Goal: Task Accomplishment & Management: Complete application form

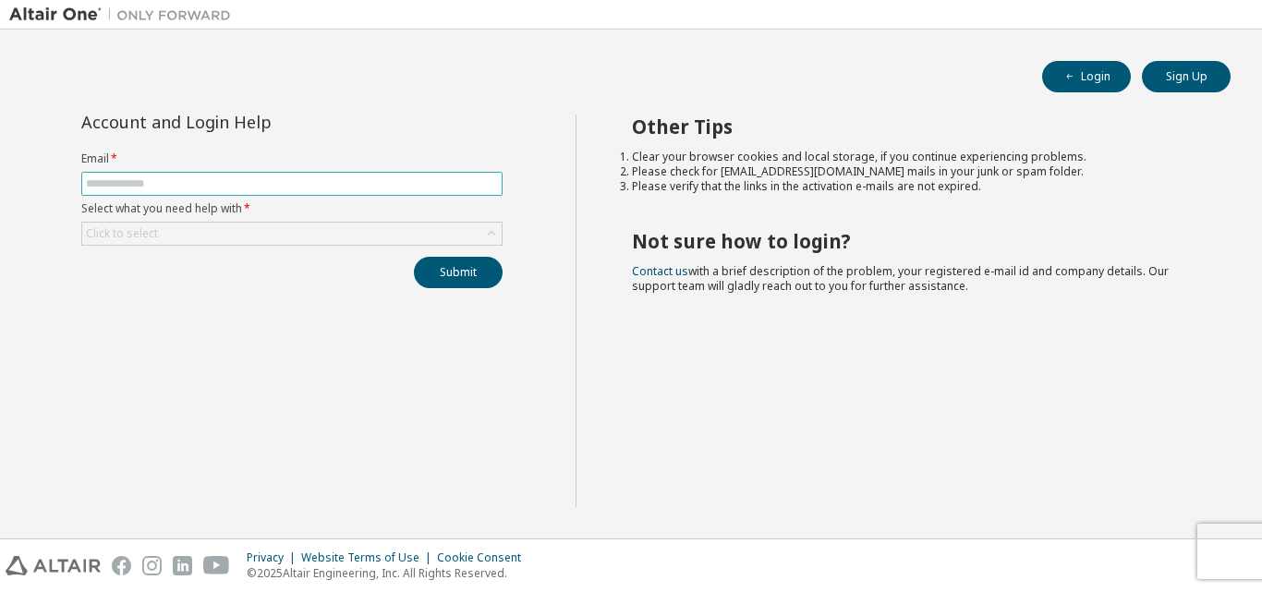
click at [118, 180] on input "text" at bounding box center [292, 183] width 412 height 15
click at [163, 376] on div "Account and Login Help Email * Select what you need help with * Click to select…" at bounding box center [292, 311] width 566 height 393
click at [1186, 80] on button "Sign Up" at bounding box center [1186, 76] width 89 height 31
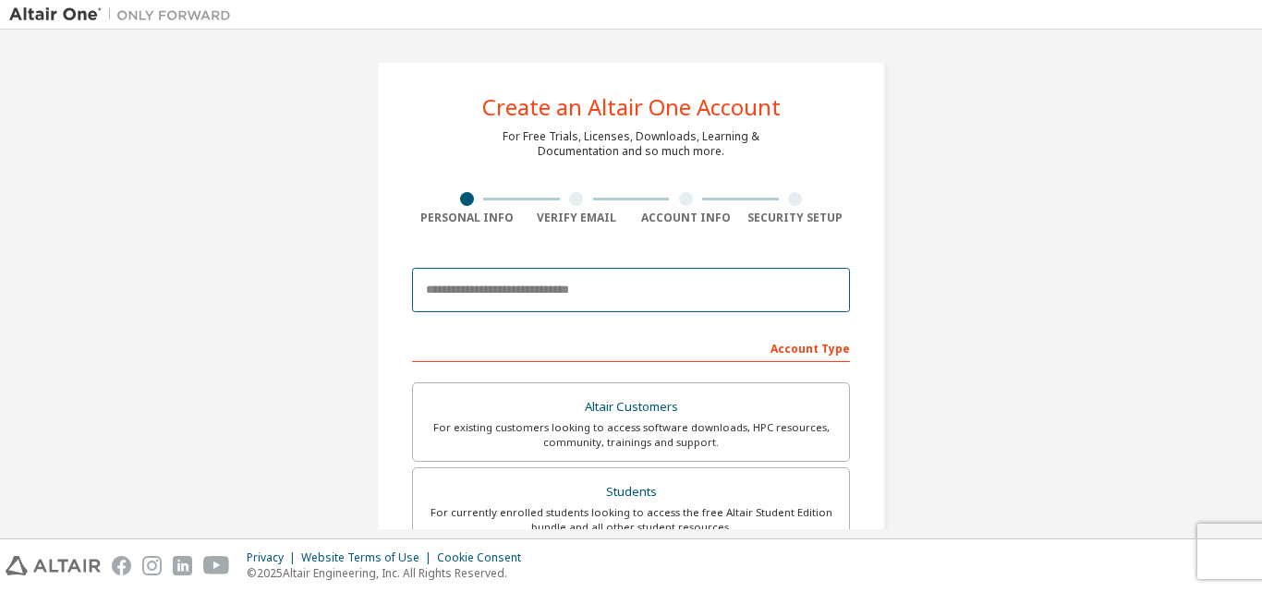
click at [466, 291] on input "email" at bounding box center [631, 290] width 438 height 44
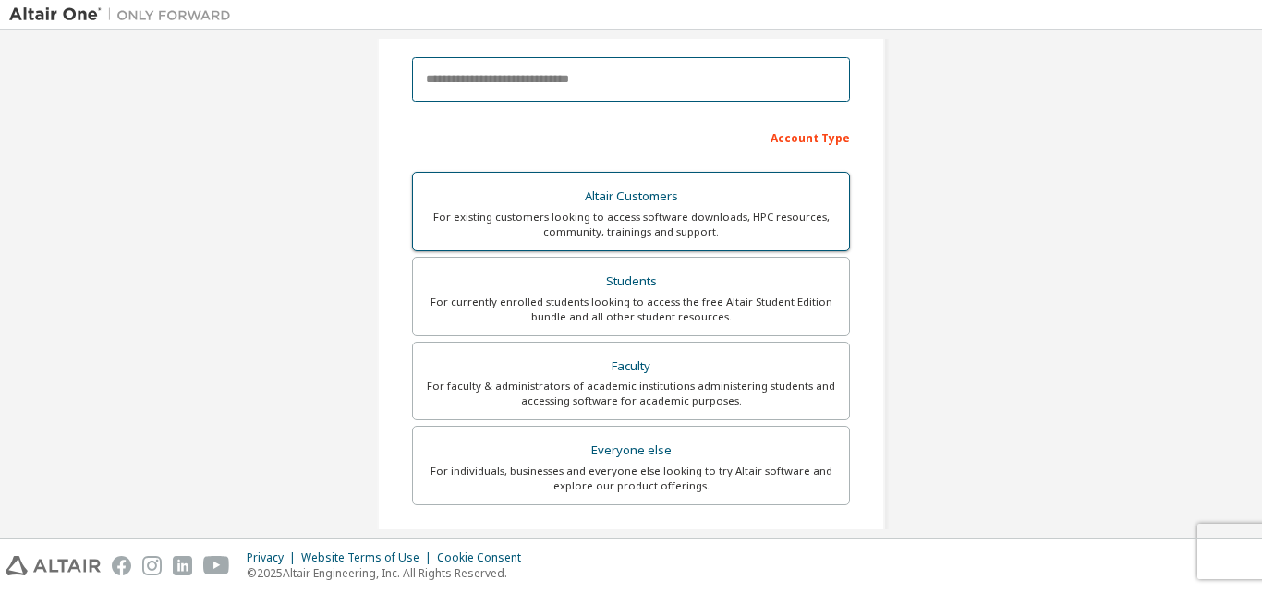
scroll to position [92, 0]
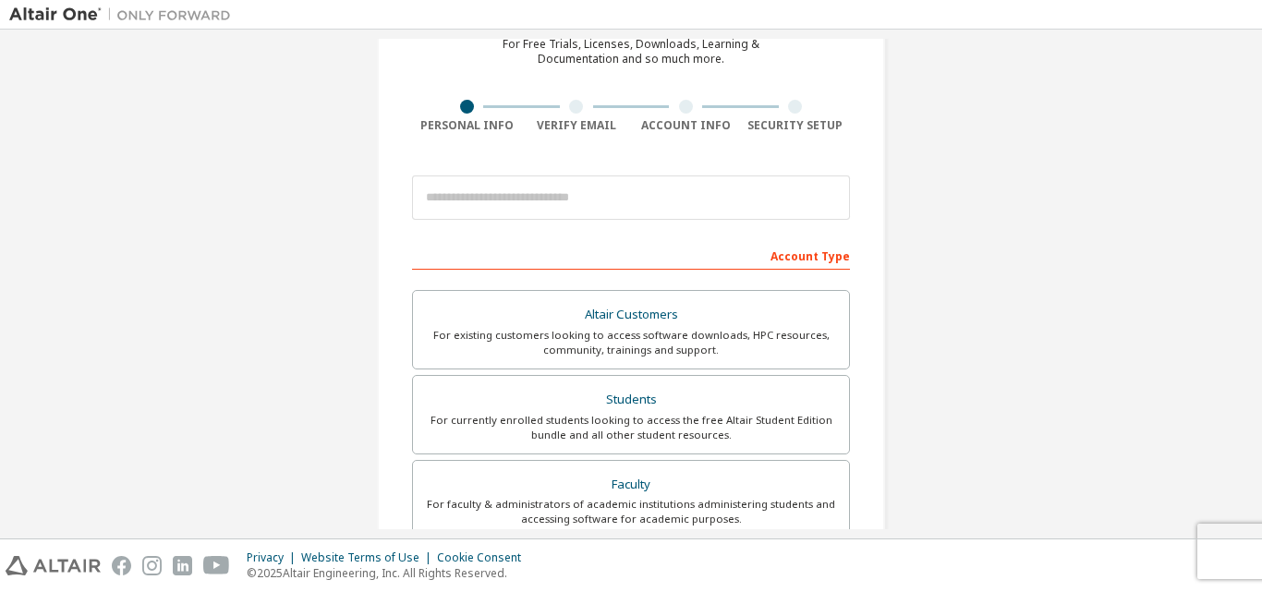
click at [987, 309] on div "Create an Altair One Account For Free Trials, Licenses, Downloads, Learning & D…" at bounding box center [630, 435] width 1243 height 978
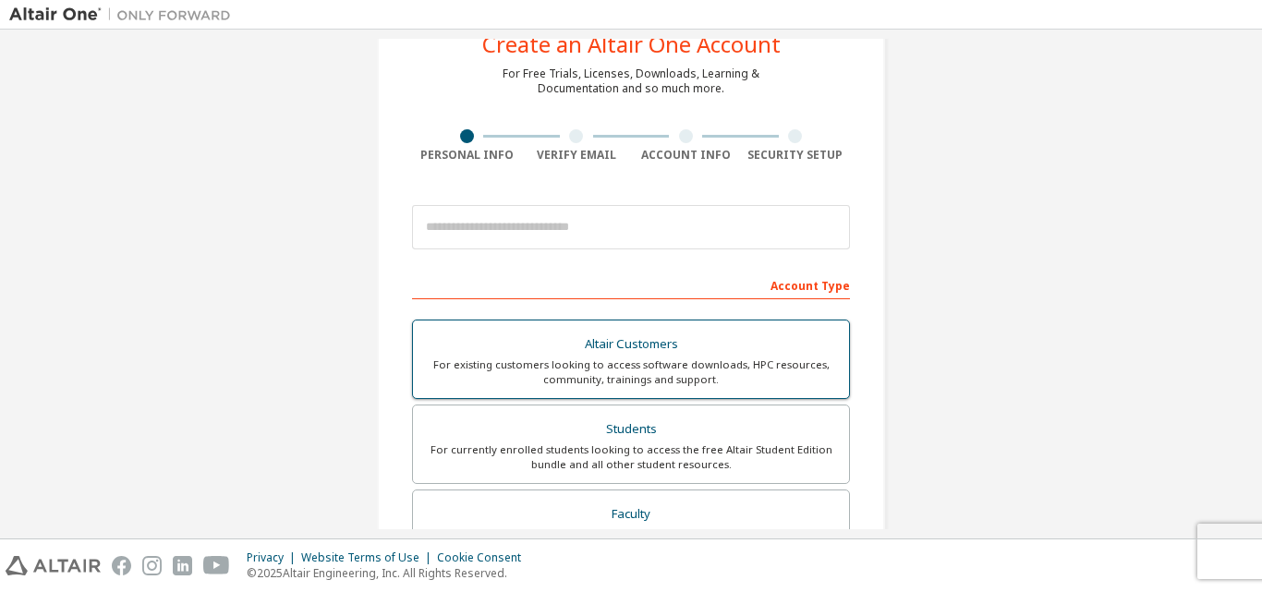
scroll to position [0, 0]
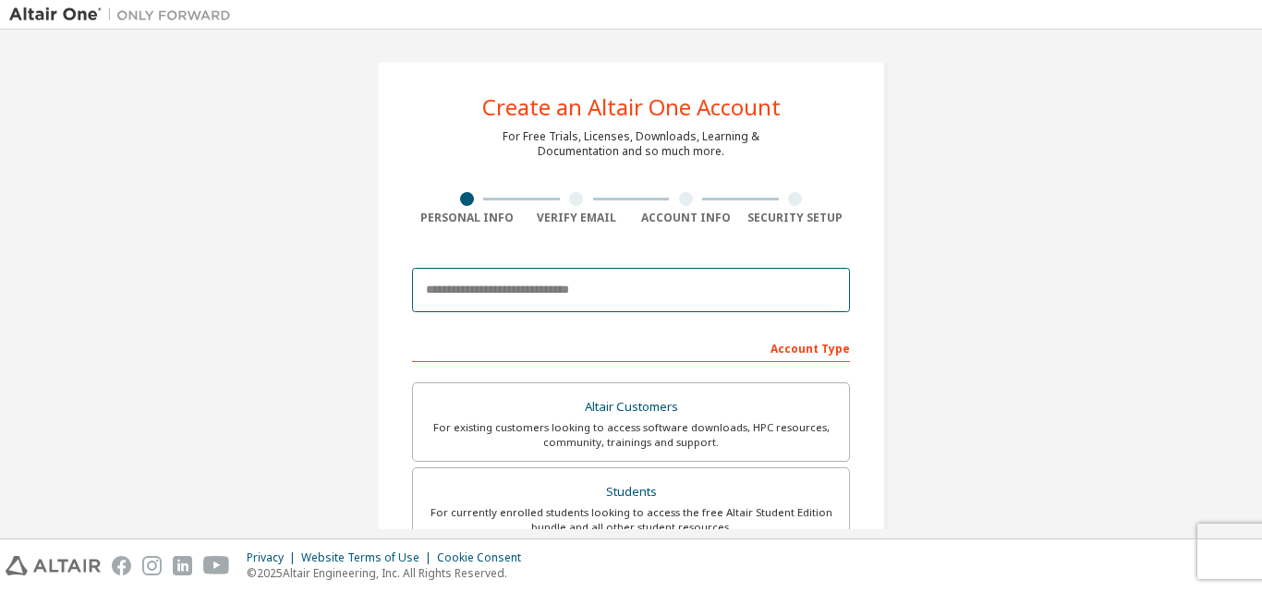
click at [465, 292] on input "email" at bounding box center [631, 290] width 438 height 44
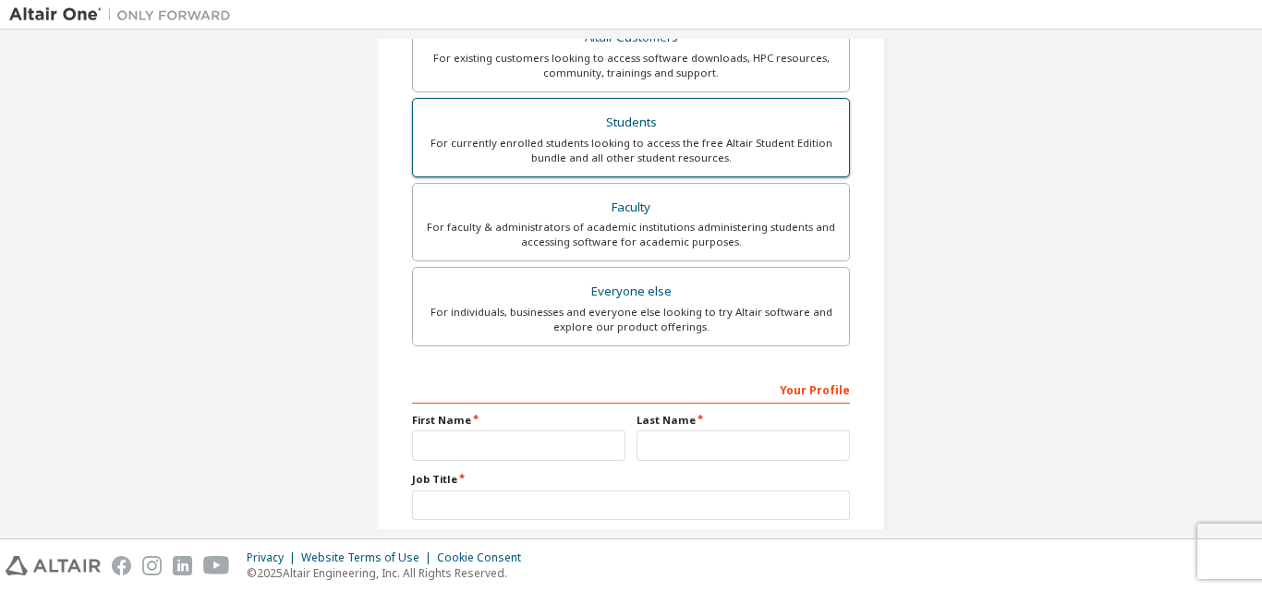
type input "**********"
click at [497, 149] on div "For currently enrolled students looking to access the free Altair Student Editi…" at bounding box center [631, 151] width 414 height 30
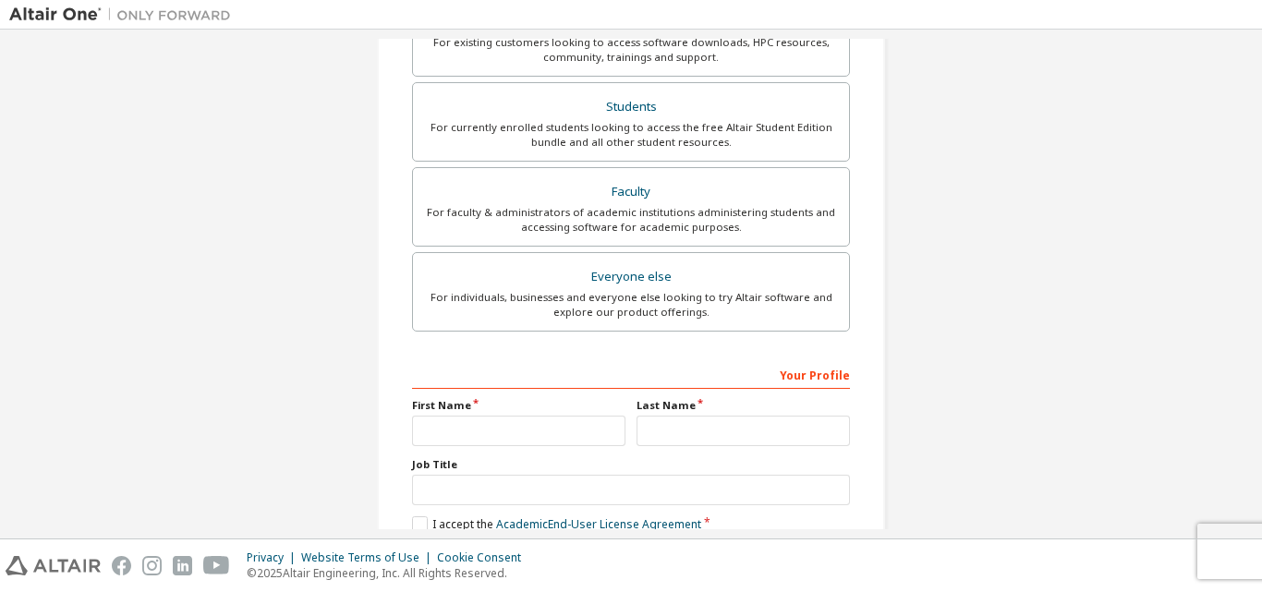
scroll to position [510, 0]
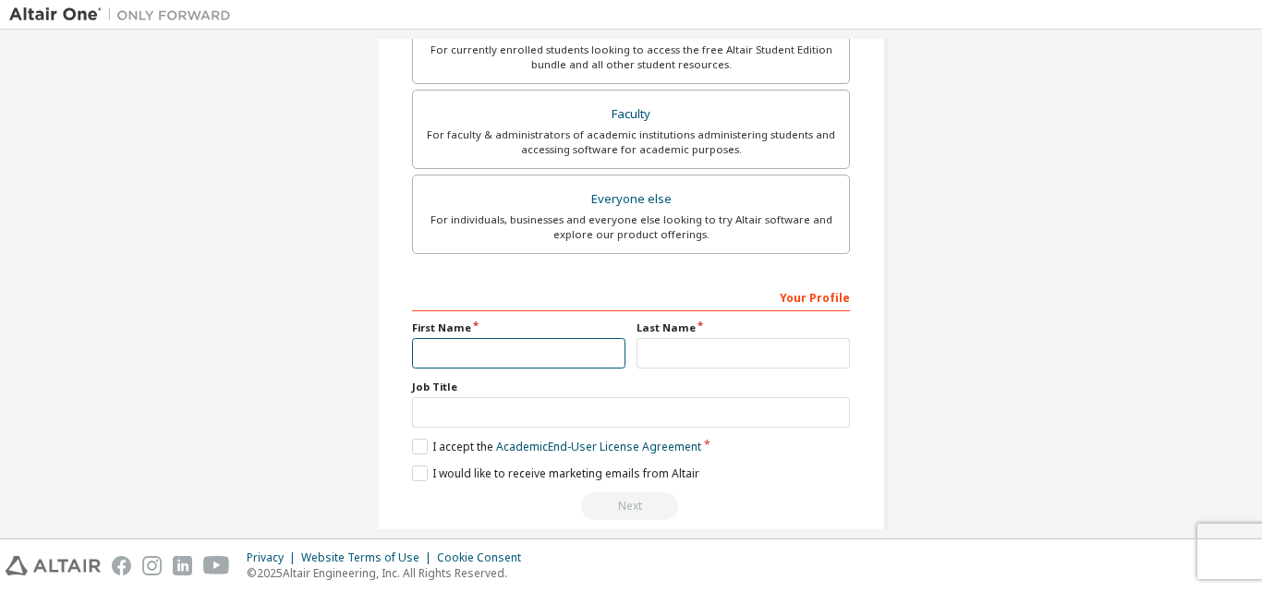
click at [427, 343] on input "text" at bounding box center [518, 353] width 213 height 30
type input "********"
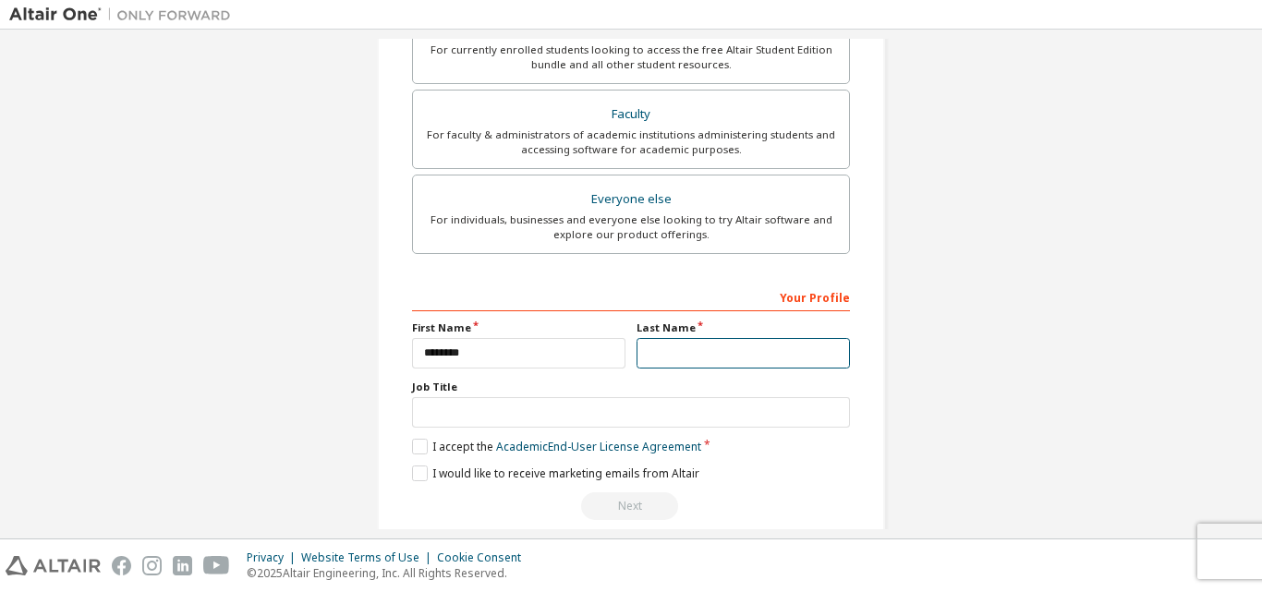
click at [691, 352] on input "text" at bounding box center [742, 353] width 213 height 30
type input "*******"
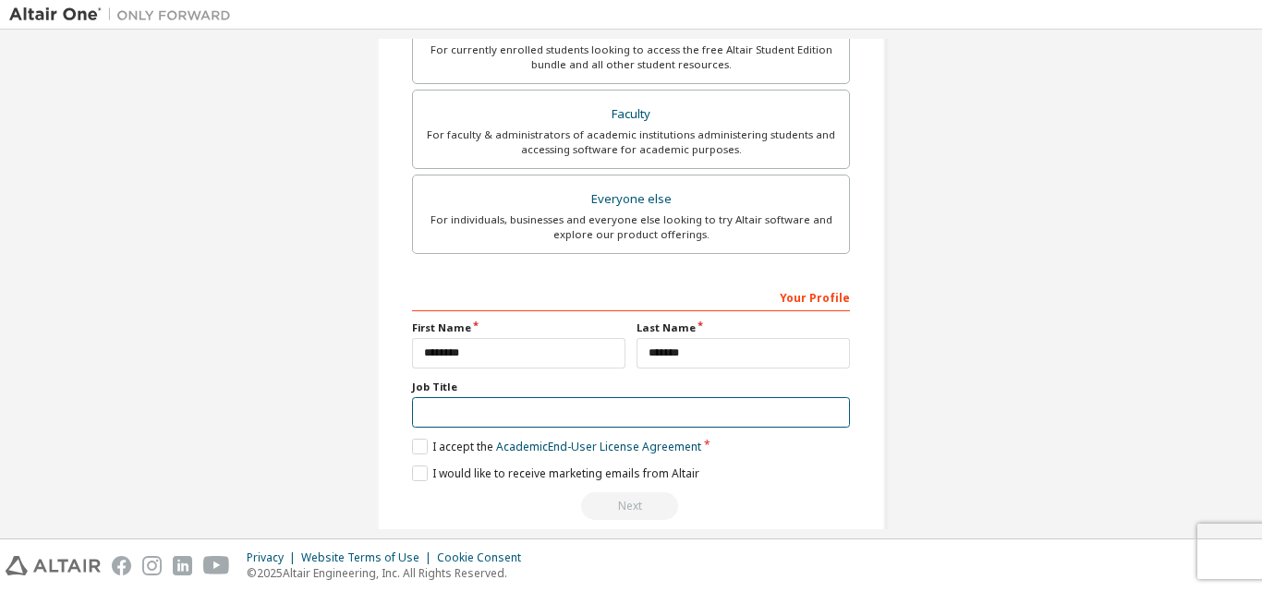
click at [458, 409] on input "text" at bounding box center [631, 412] width 438 height 30
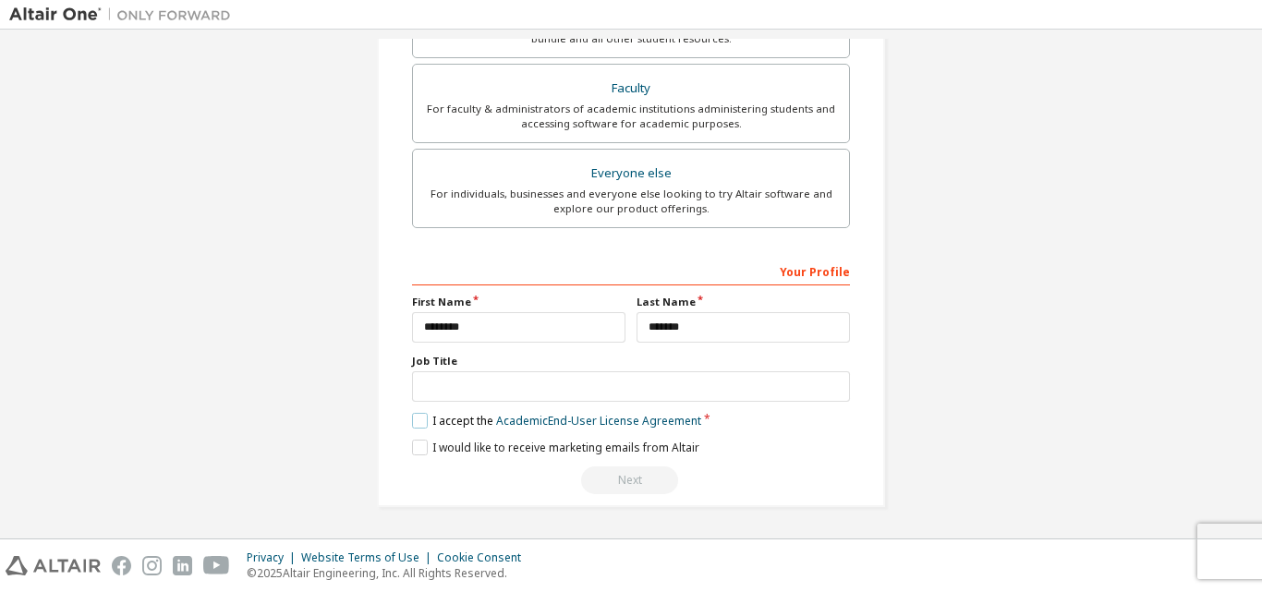
click at [430, 423] on label "I accept the Academic End-User License Agreement" at bounding box center [556, 421] width 289 height 16
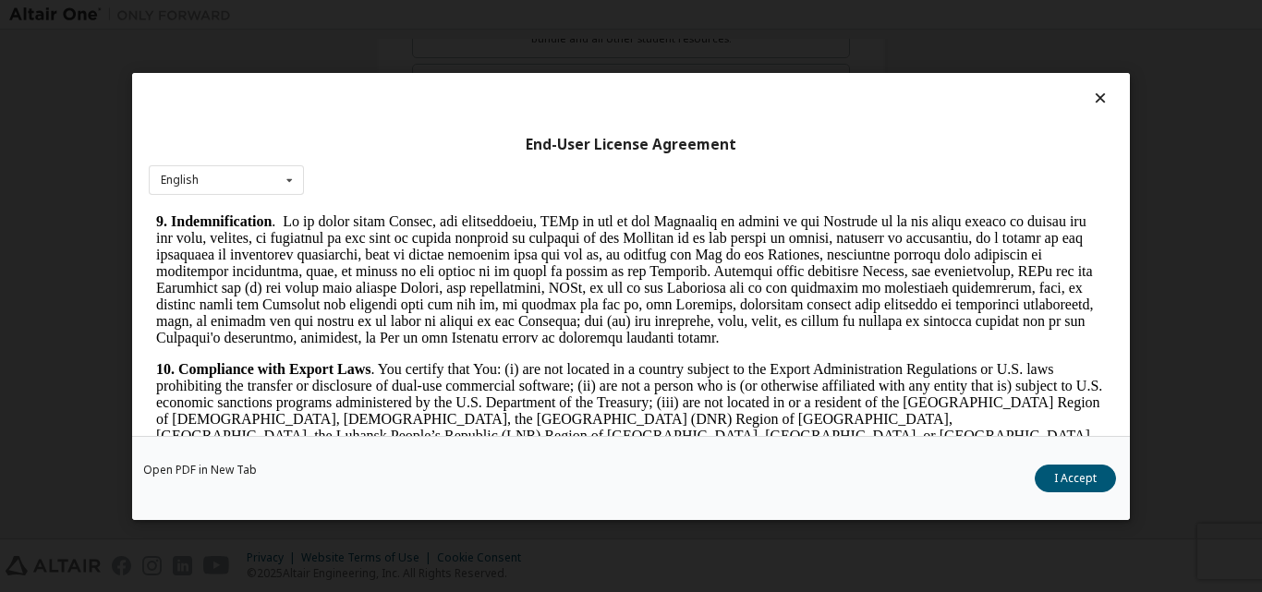
scroll to position [2402, 0]
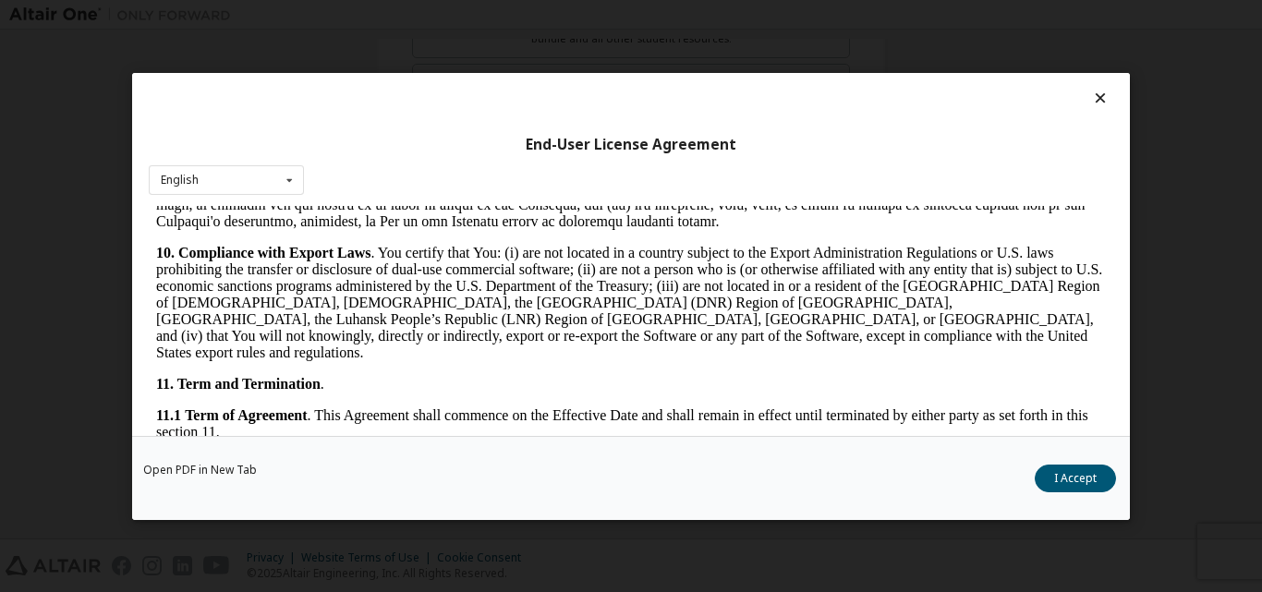
click at [1091, 95] on icon at bounding box center [1100, 98] width 19 height 17
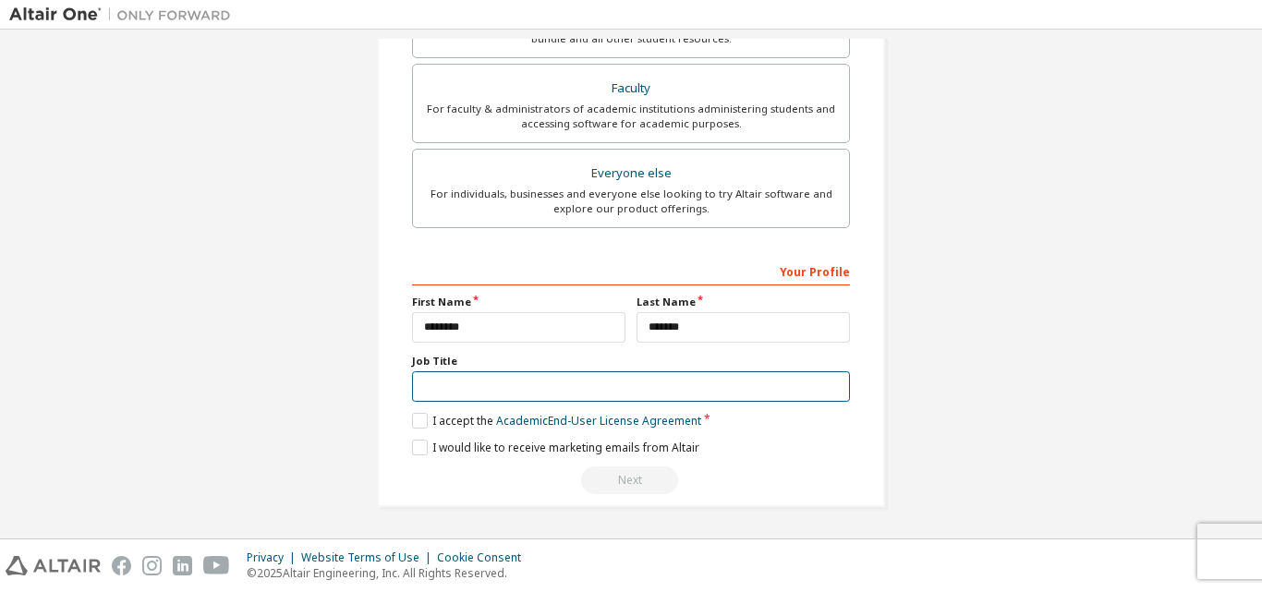
click at [427, 382] on input "text" at bounding box center [631, 386] width 438 height 30
type input "**********"
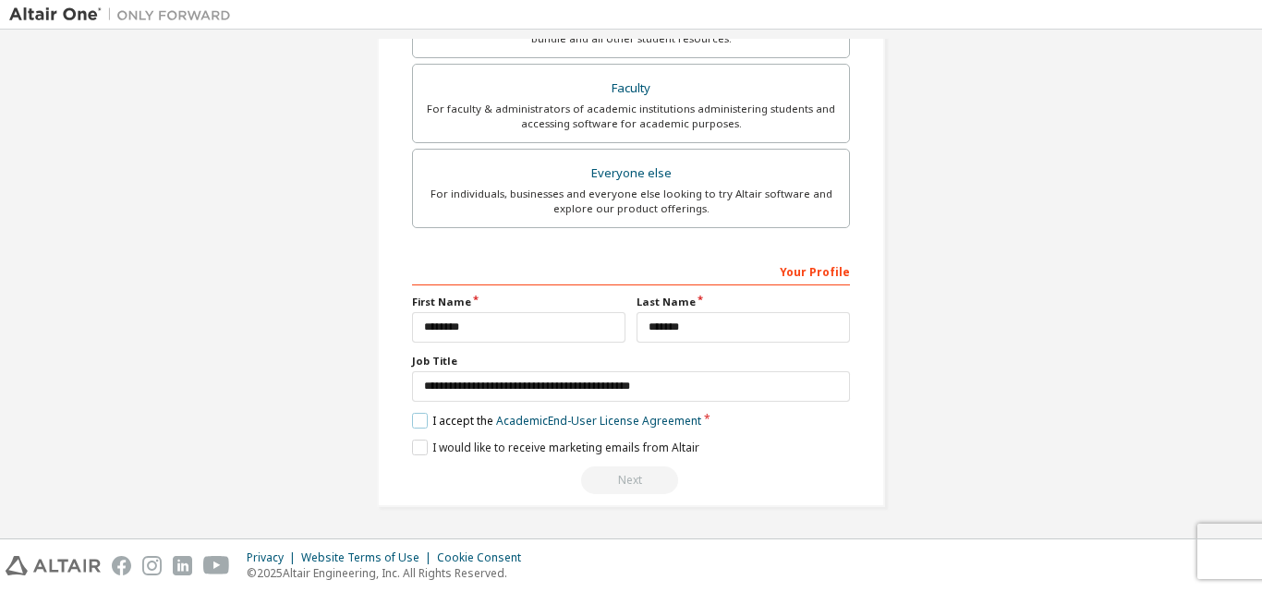
click at [418, 421] on label "I accept the Academic End-User License Agreement" at bounding box center [556, 421] width 289 height 16
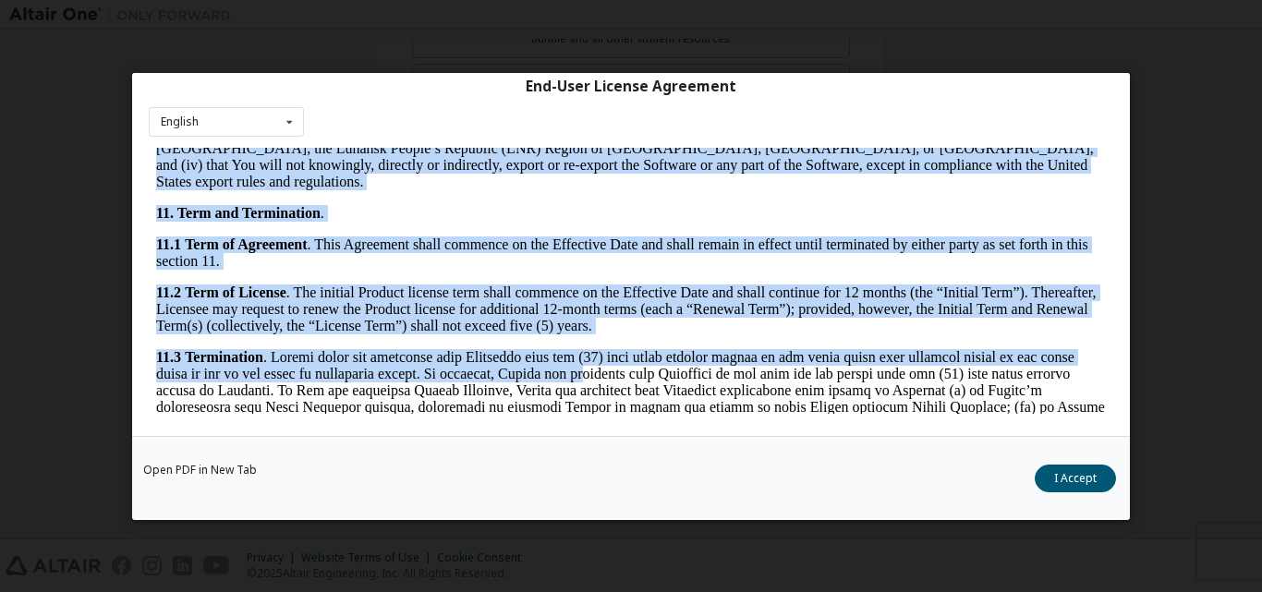
scroll to position [3065, 0]
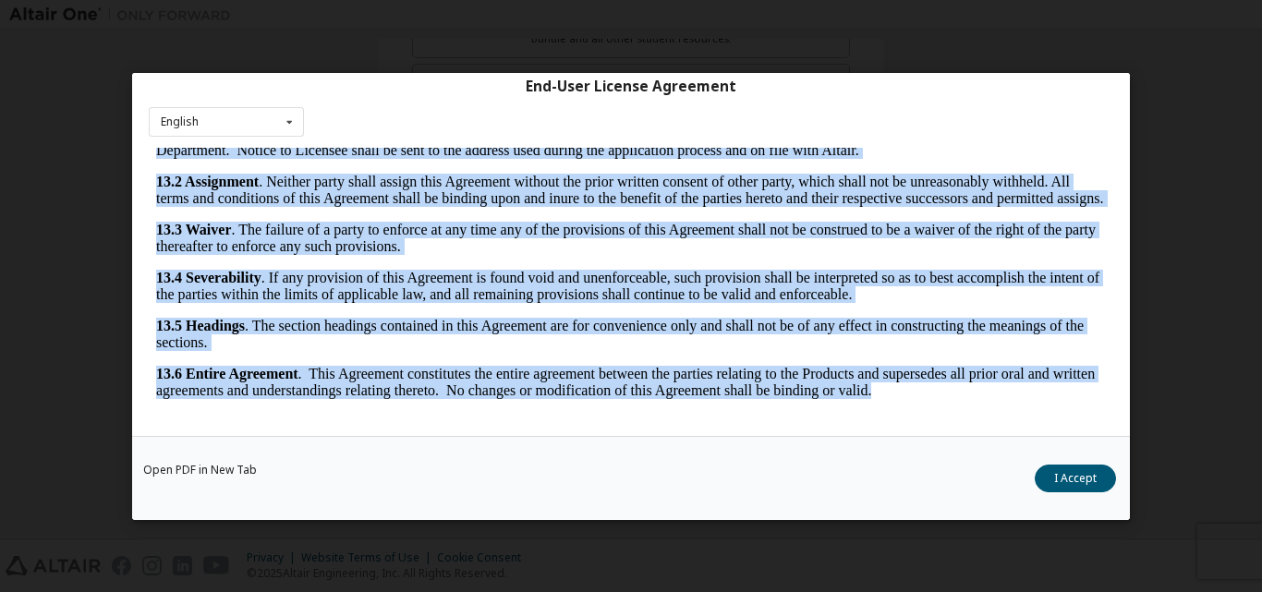
drag, startPoint x: 158, startPoint y: 161, endPoint x: 1050, endPoint y: 590, distance: 990.3
copy body "LOREMI DOLORSITAME, CON. ADIPIS ELI SEDDOEI TEMPORI UTLABORE ETDOLOR MAGNAALIQ …"
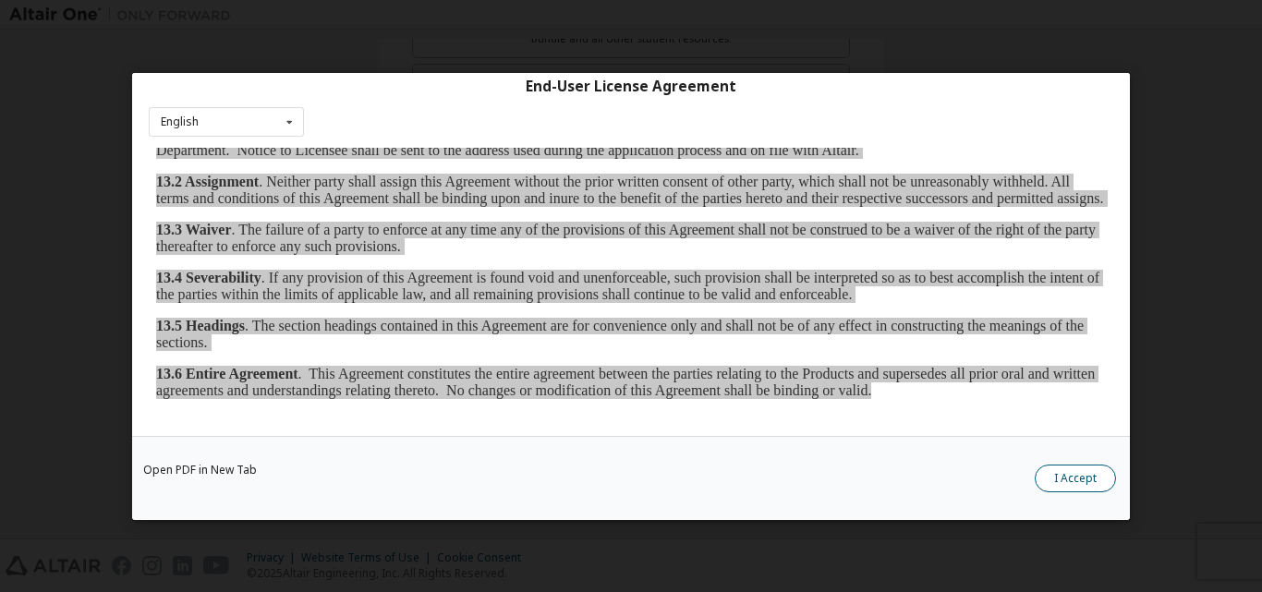
click at [1071, 474] on button "I Accept" at bounding box center [1075, 478] width 81 height 28
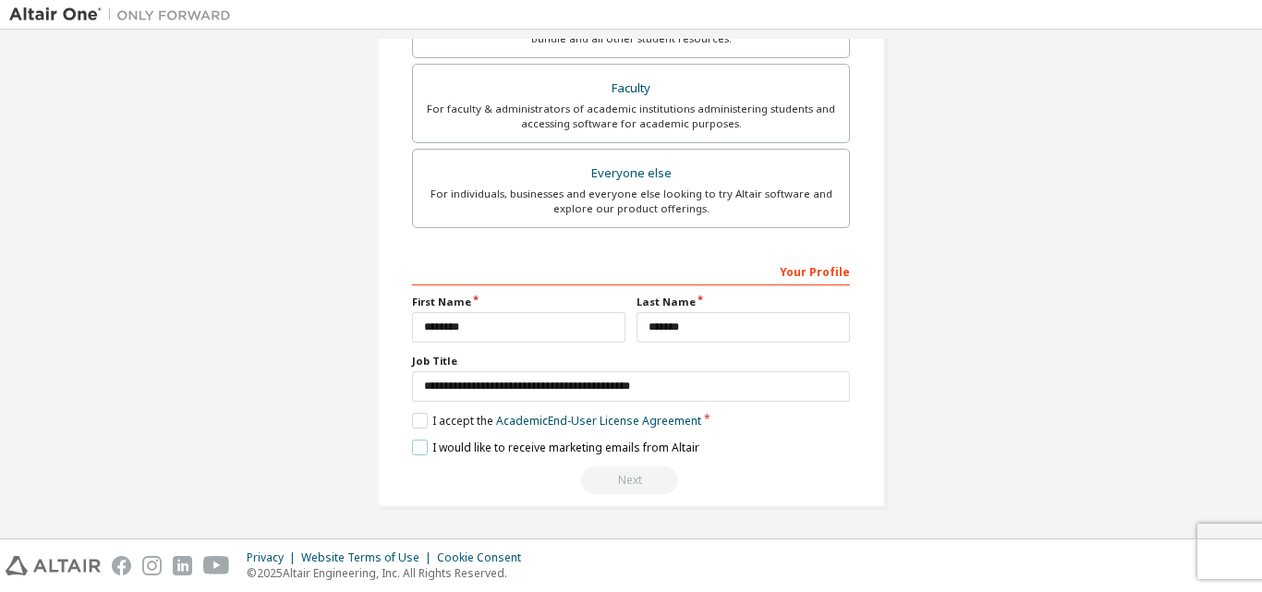
click at [413, 452] on label "I would like to receive marketing emails from Altair" at bounding box center [555, 448] width 287 height 16
click at [626, 478] on div "Next" at bounding box center [631, 480] width 438 height 28
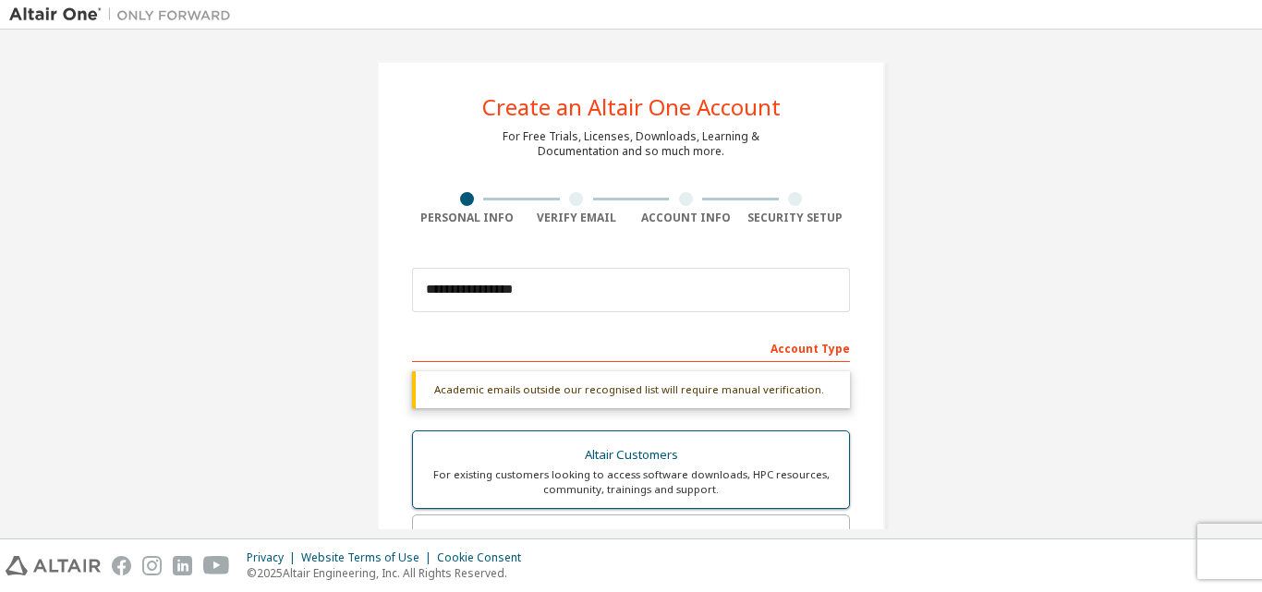
scroll to position [92, 0]
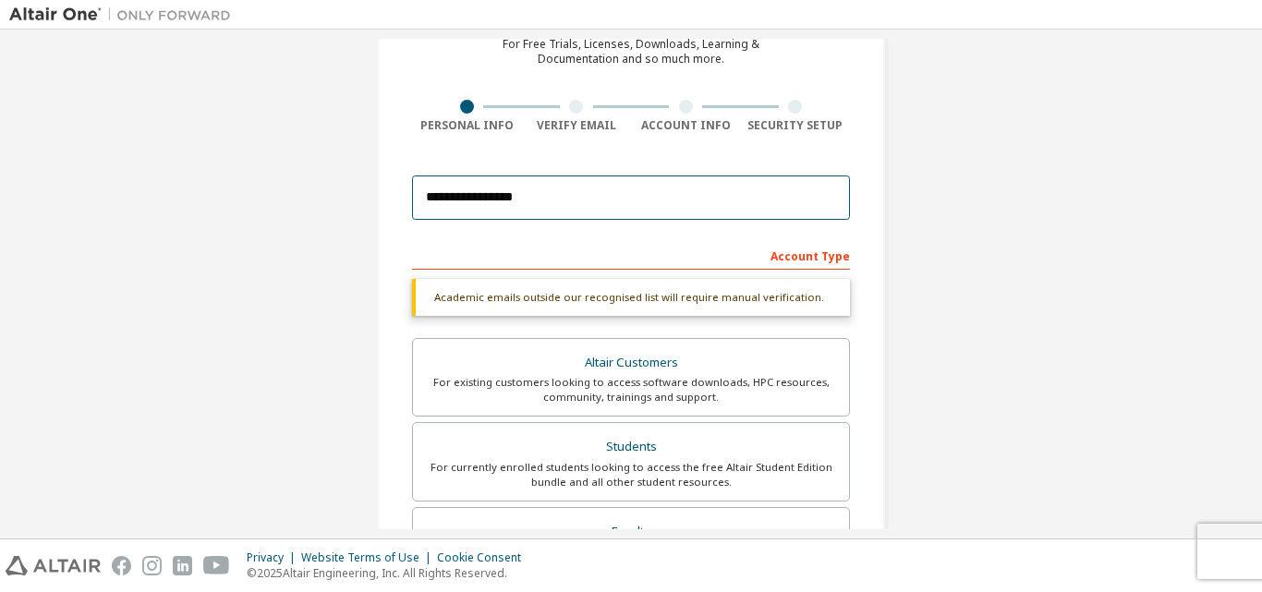
click at [547, 200] on input "**********" at bounding box center [631, 198] width 438 height 44
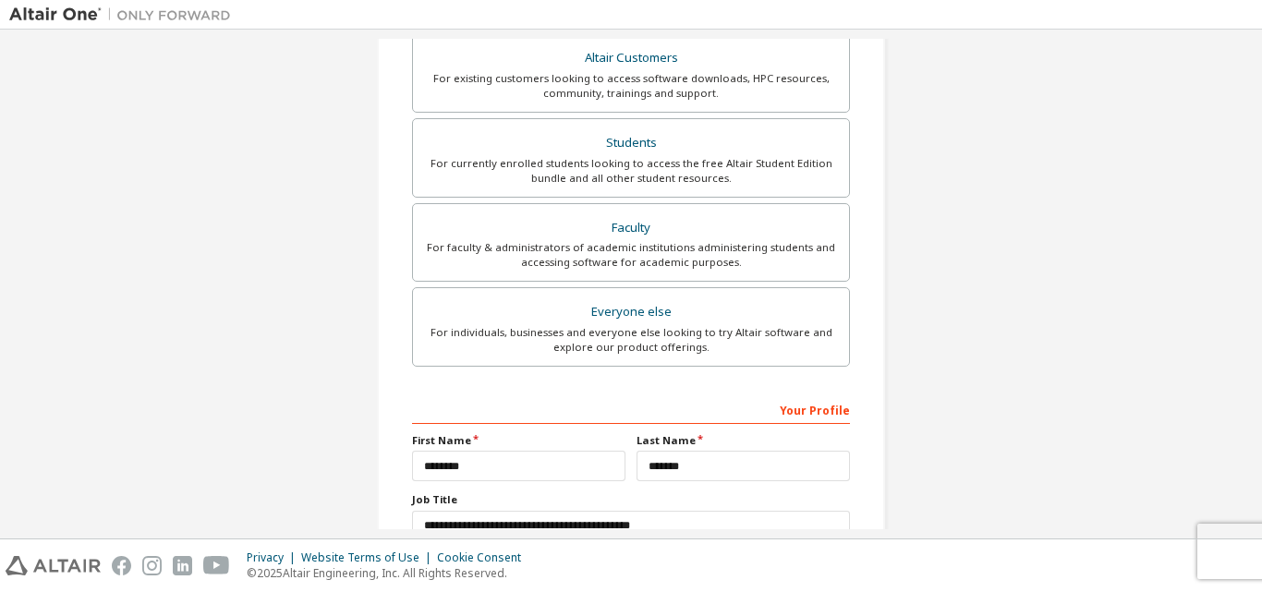
scroll to position [488, 0]
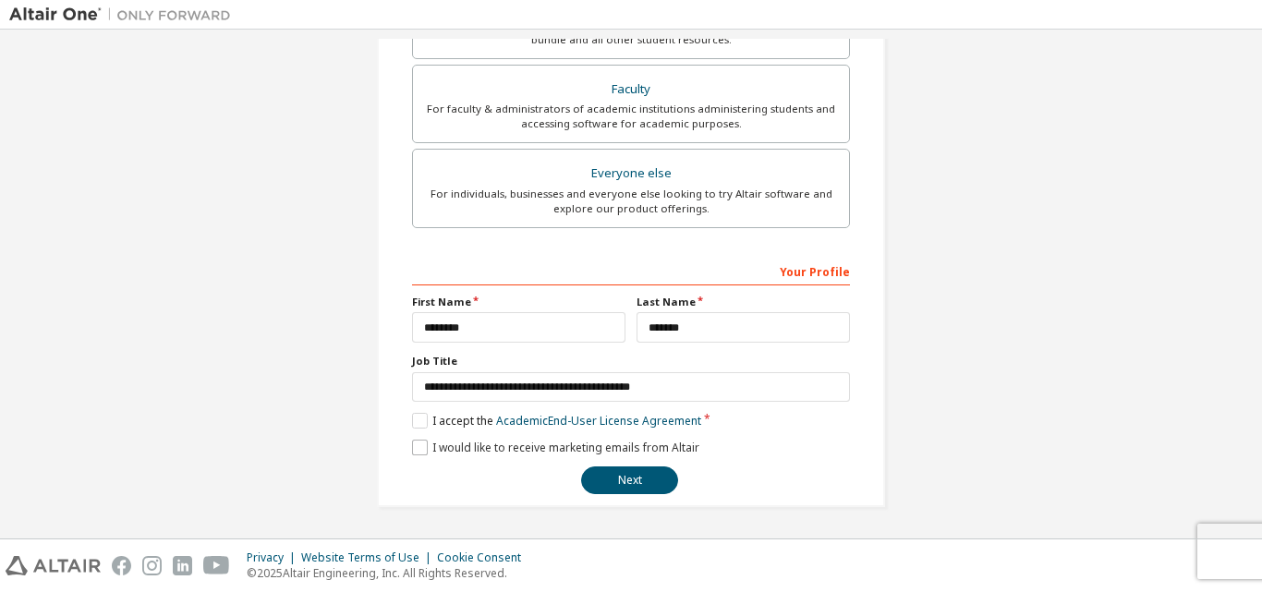
type input "**********"
click at [412, 449] on label "I would like to receive marketing emails from Altair" at bounding box center [555, 448] width 287 height 16
click at [413, 449] on label "I would like to receive marketing emails from Altair" at bounding box center [555, 448] width 287 height 16
click at [415, 418] on label "I accept the Academic End-User License Agreement" at bounding box center [556, 421] width 289 height 16
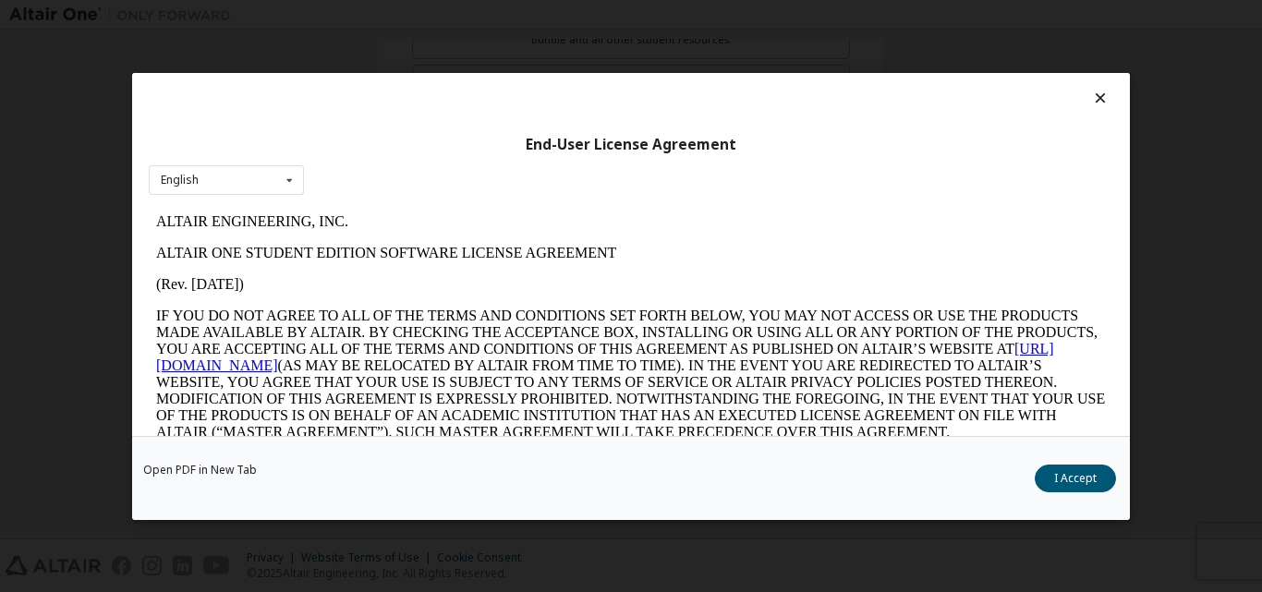
scroll to position [0, 0]
click at [1070, 471] on button "I Accept" at bounding box center [1075, 478] width 81 height 28
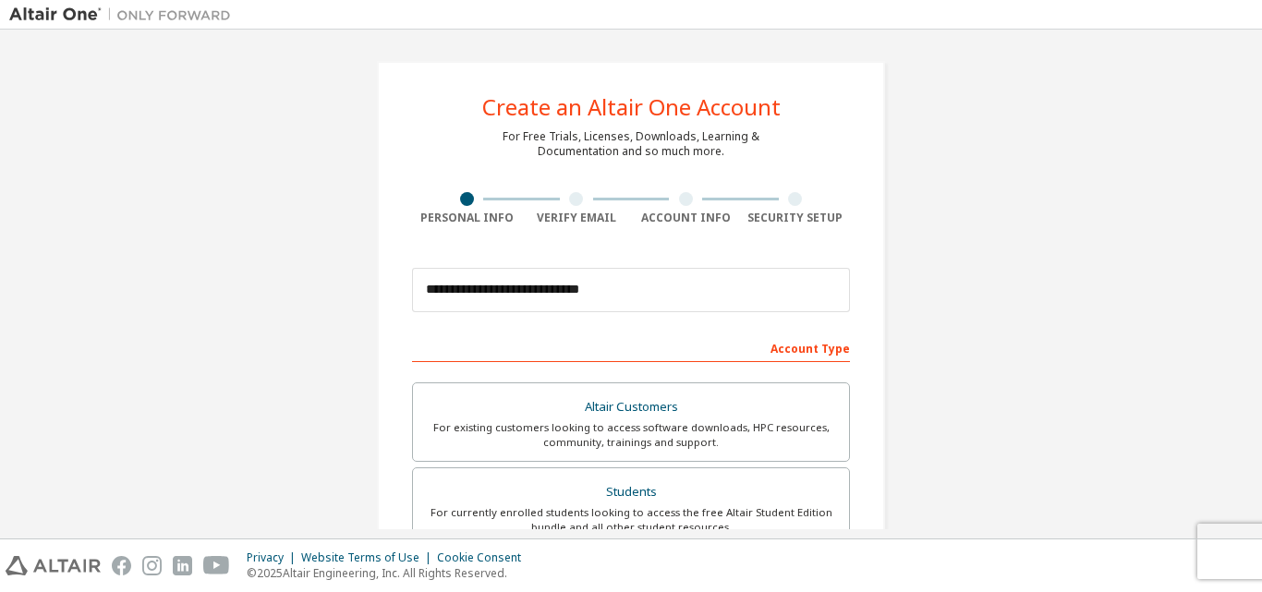
click at [572, 200] on div at bounding box center [576, 199] width 14 height 14
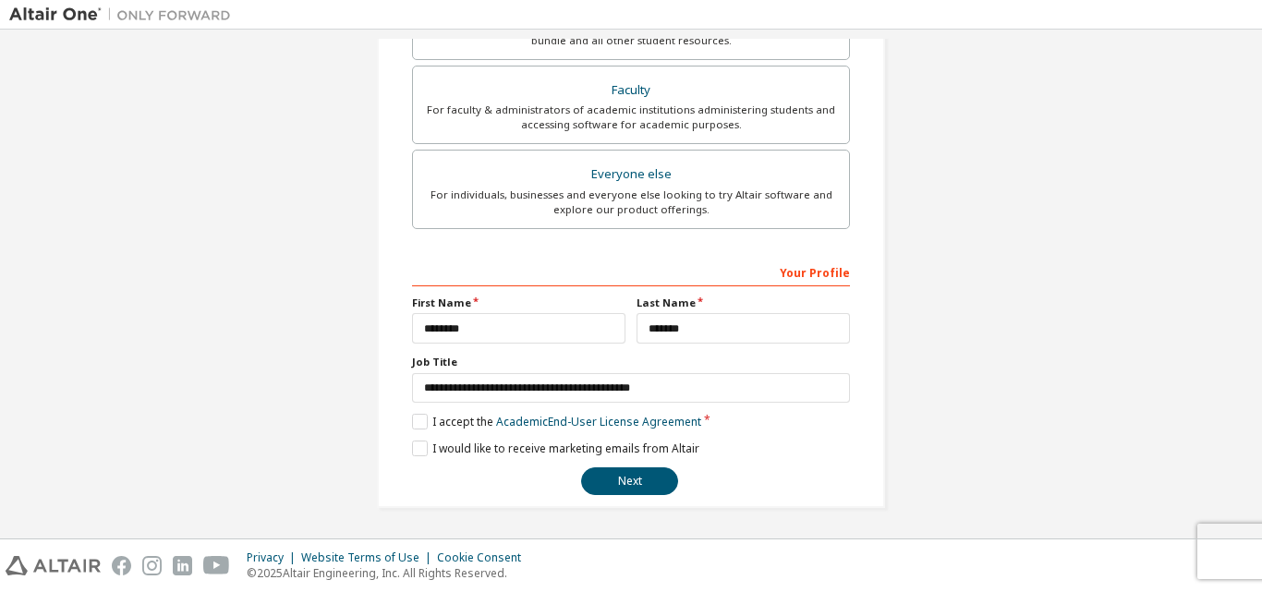
scroll to position [488, 0]
click at [618, 479] on button "Next" at bounding box center [629, 480] width 97 height 28
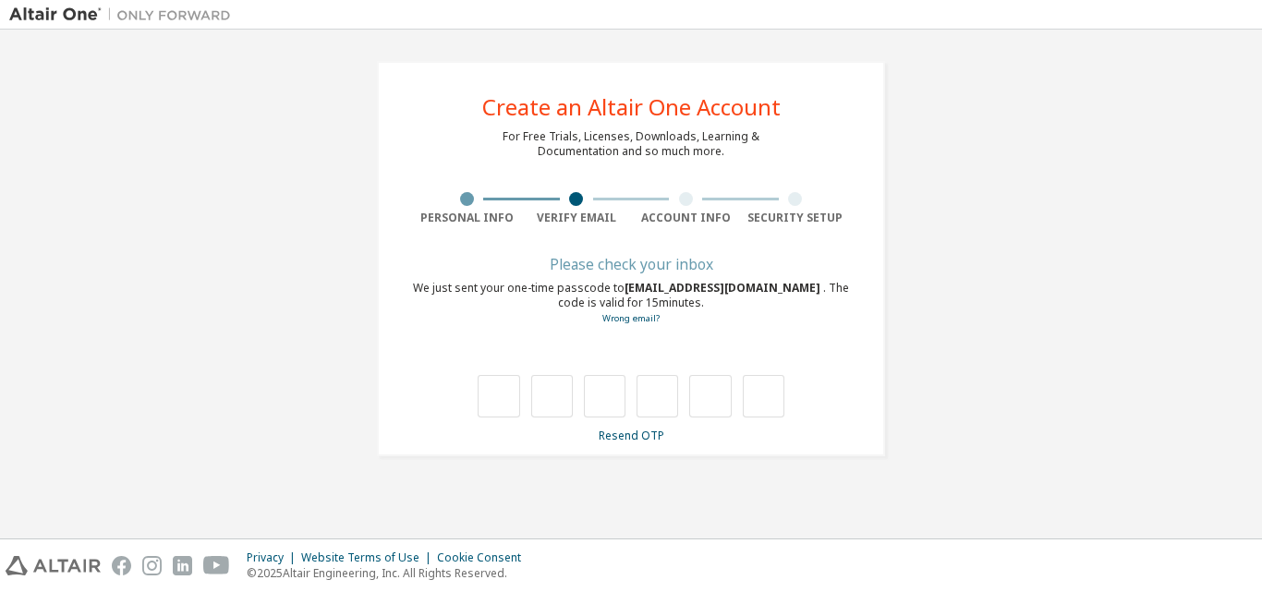
scroll to position [0, 0]
type input "*"
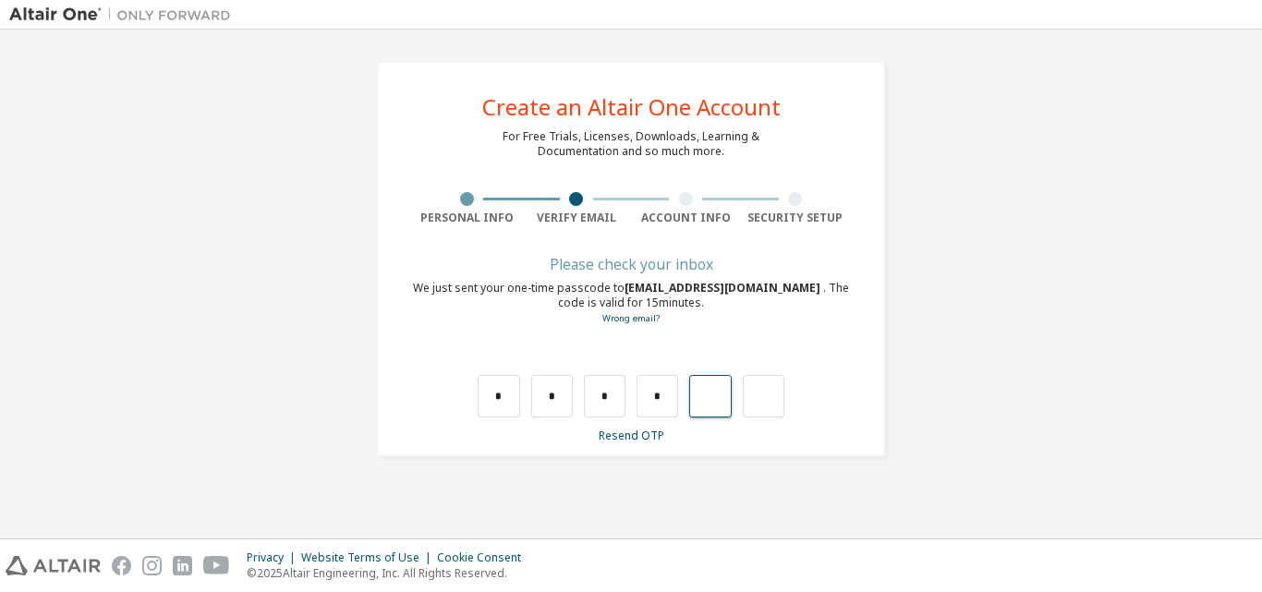
type input "*"
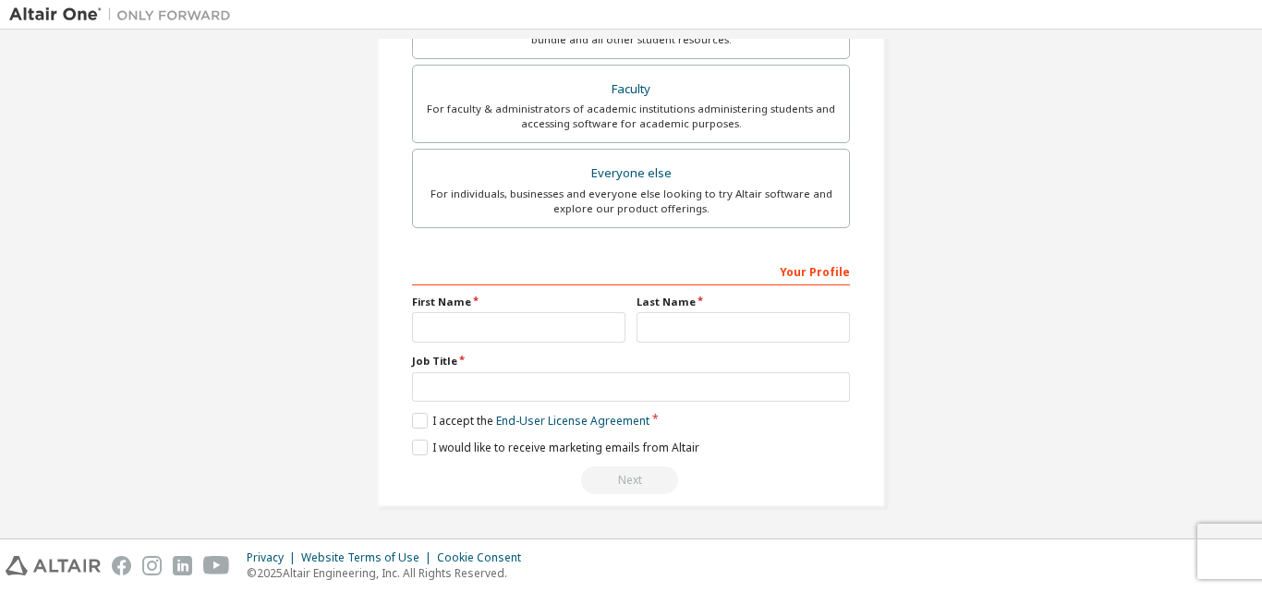
scroll to position [92, 0]
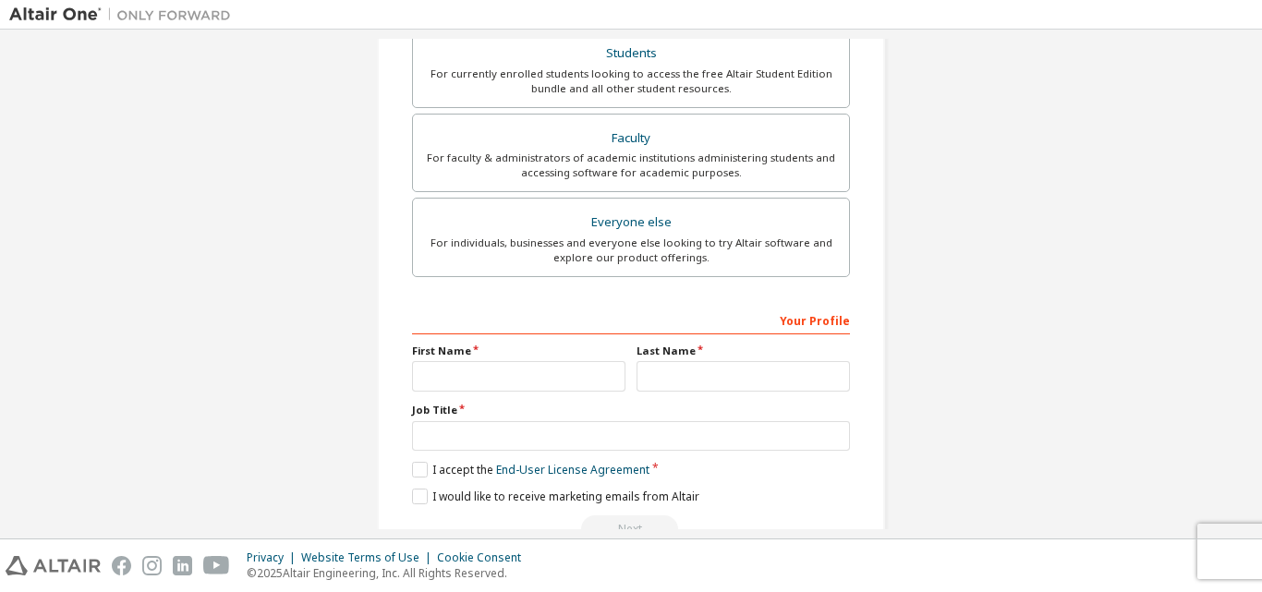
scroll to position [488, 0]
